Goal: Communication & Community: Answer question/provide support

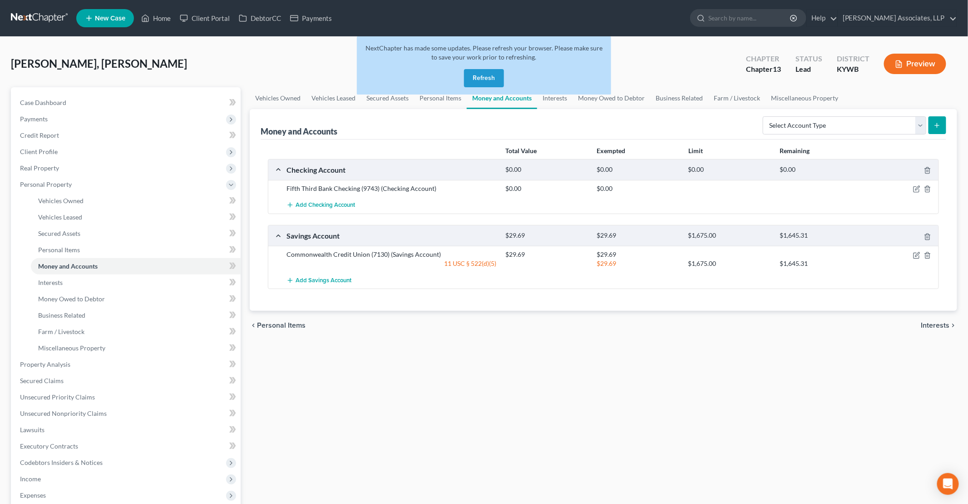
click at [496, 78] on button "Refresh" at bounding box center [484, 78] width 40 height 18
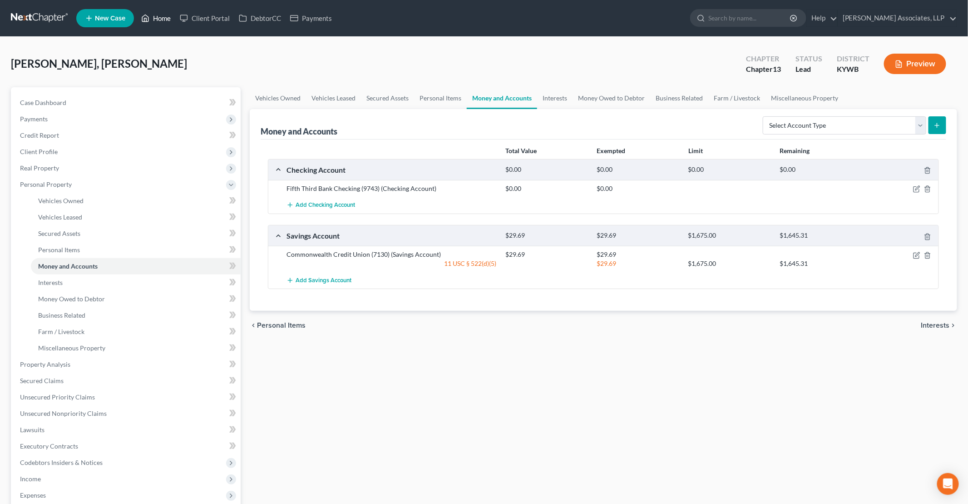
click at [161, 23] on link "Home" at bounding box center [156, 18] width 39 height 16
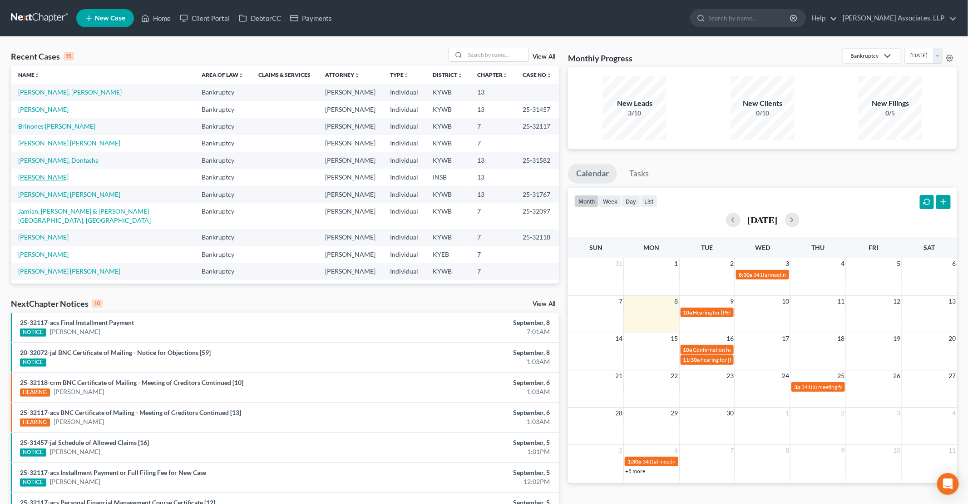
click at [25, 178] on link "Taulbee, Debra" at bounding box center [43, 177] width 50 height 8
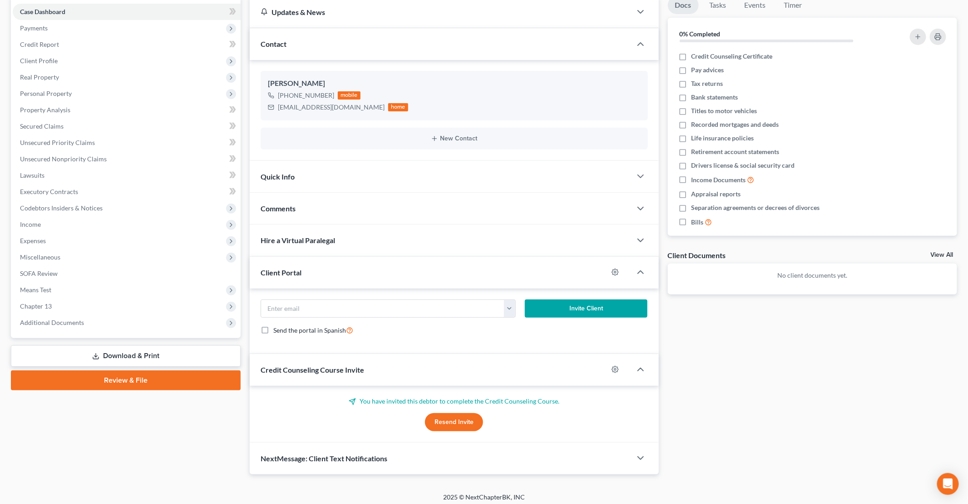
scroll to position [93, 0]
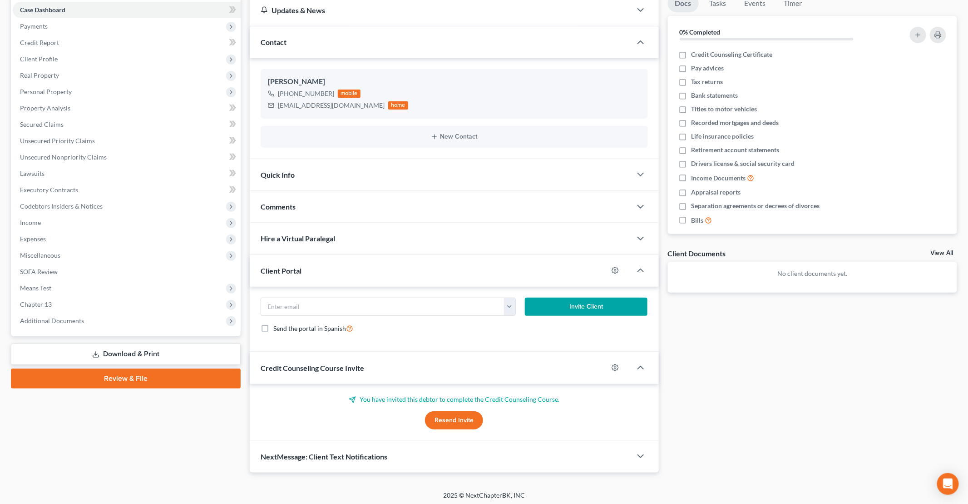
click at [467, 420] on button "Resend Invite" at bounding box center [454, 420] width 58 height 18
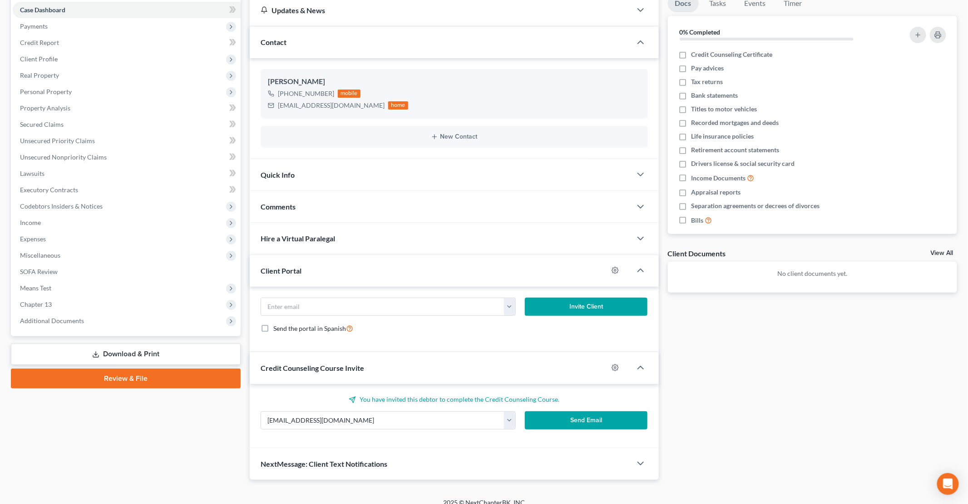
click at [571, 420] on button "Send Email" at bounding box center [586, 420] width 123 height 18
